Goal: Task Accomplishment & Management: Use online tool/utility

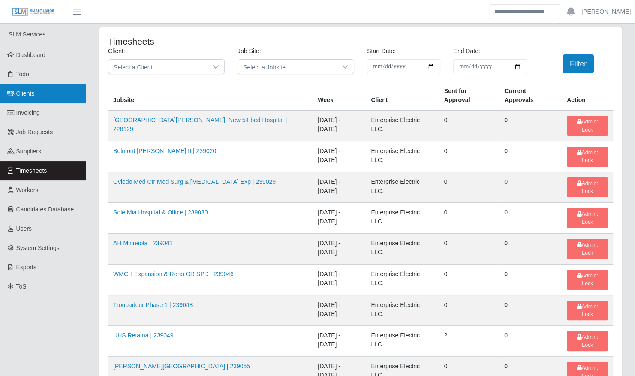
click at [49, 99] on link "Clients" at bounding box center [43, 93] width 86 height 19
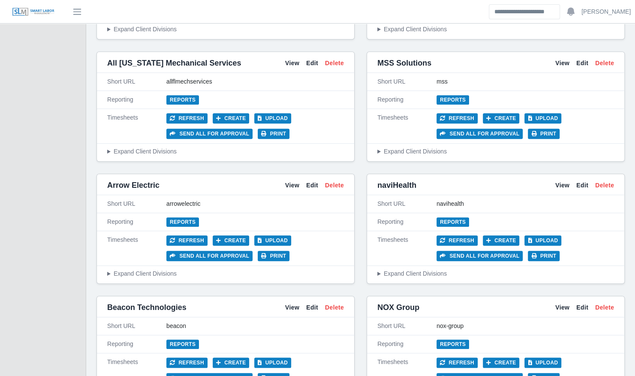
scroll to position [304, 0]
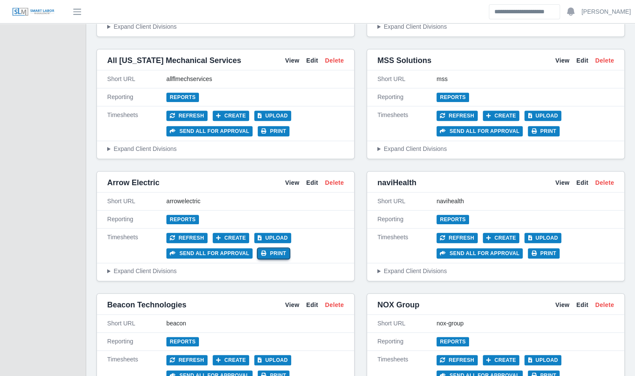
click at [269, 251] on button "Print" at bounding box center [274, 253] width 32 height 10
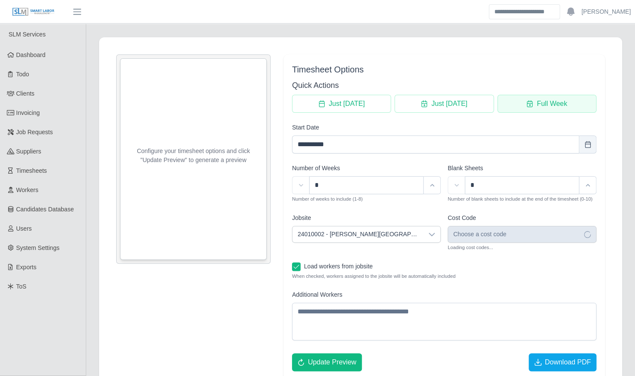
click at [534, 100] on button "Full Week" at bounding box center [547, 104] width 99 height 18
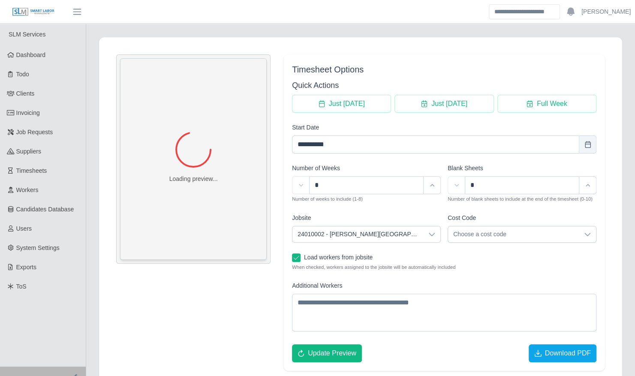
click at [351, 227] on span "24010002 - [PERSON_NAME][GEOGRAPHIC_DATA]" at bounding box center [358, 235] width 131 height 16
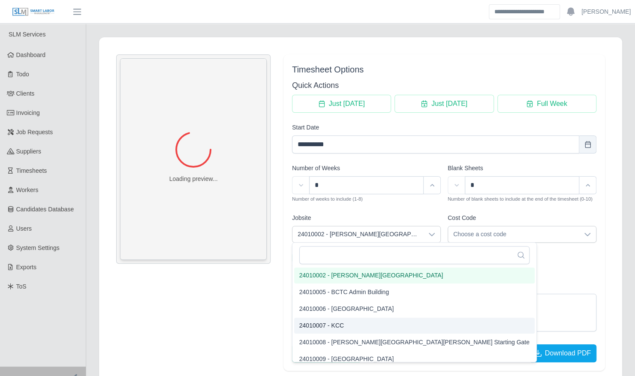
click at [353, 325] on li "24010007 - KCC" at bounding box center [414, 326] width 241 height 16
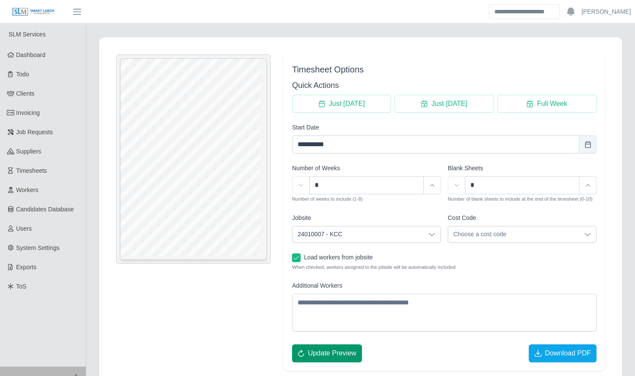
click at [337, 354] on span "Update Preview" at bounding box center [332, 353] width 48 height 10
click at [557, 350] on span "Download PDF" at bounding box center [568, 353] width 46 height 10
